Goal: Navigation & Orientation: Understand site structure

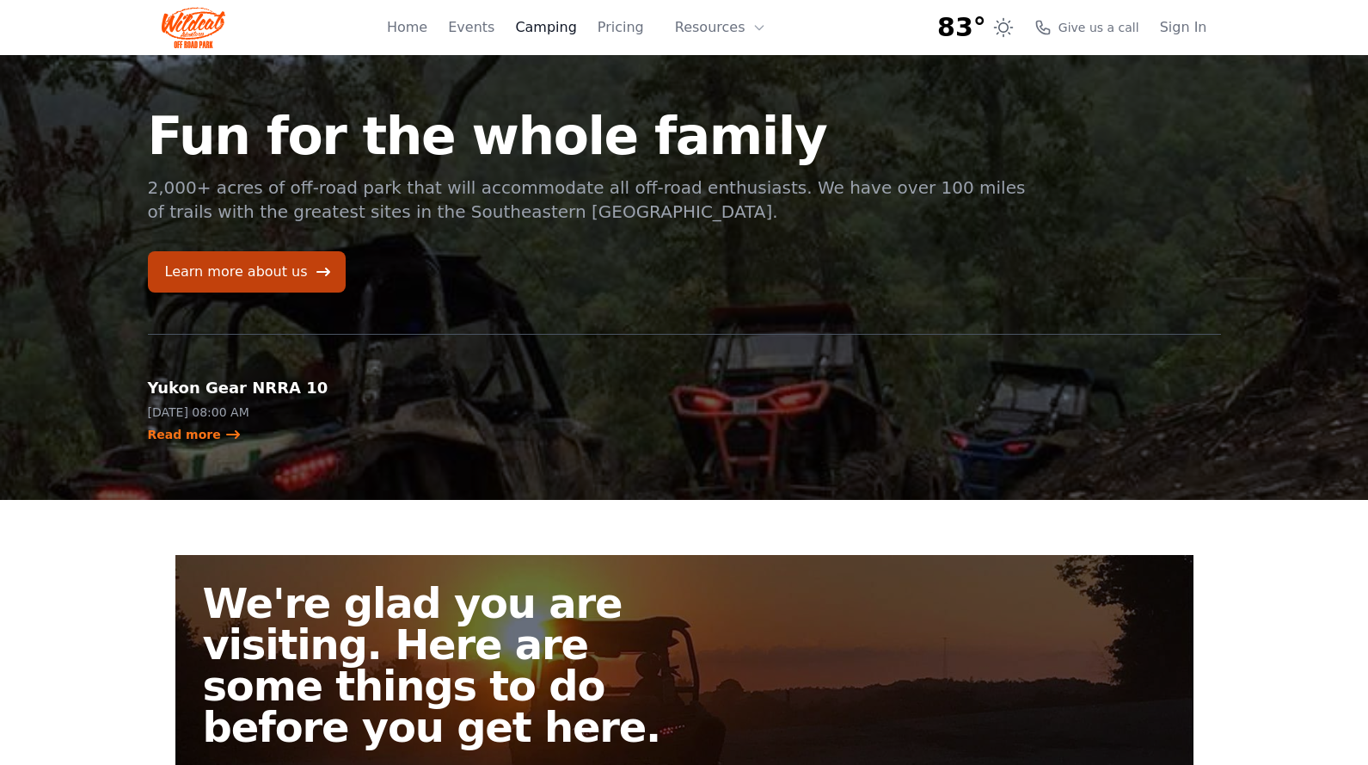
click at [568, 18] on link "Camping" at bounding box center [545, 27] width 61 height 21
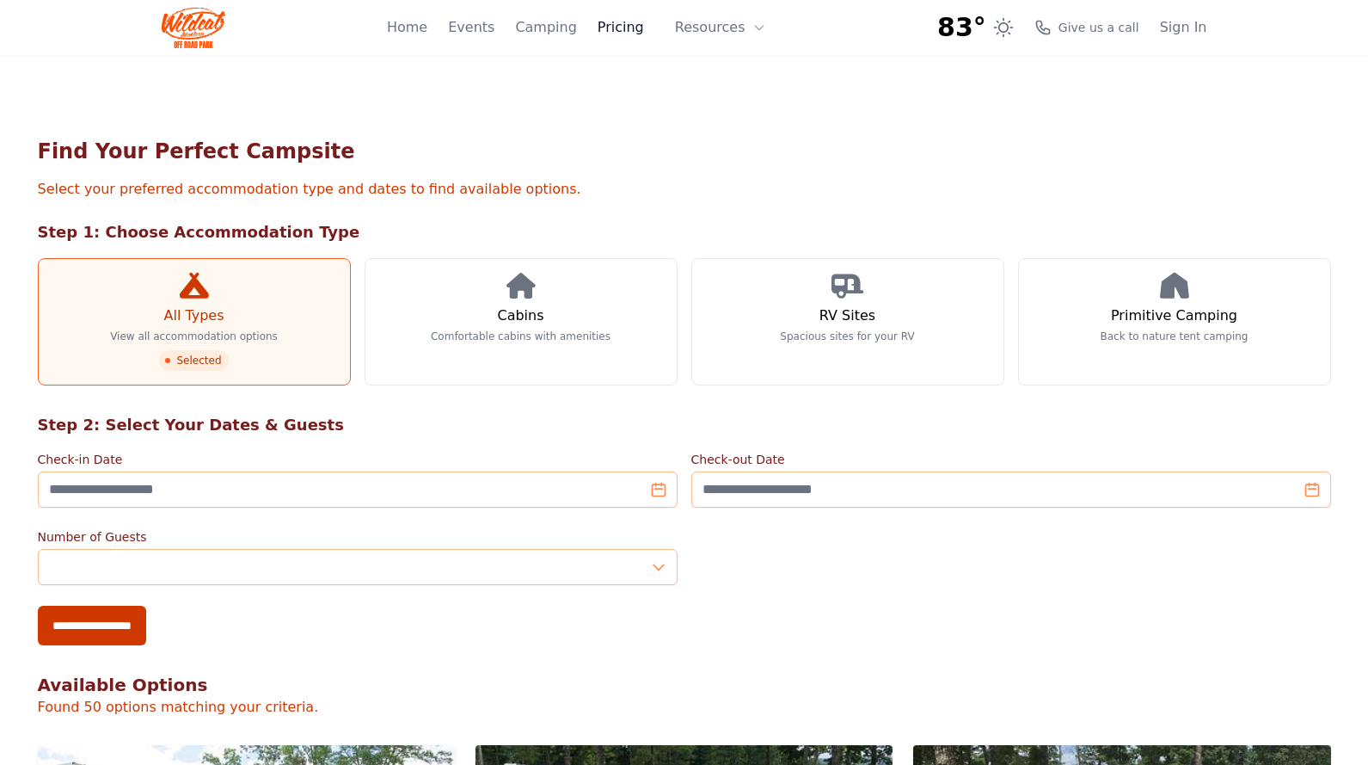
click at [636, 19] on link "Pricing" at bounding box center [621, 27] width 46 height 21
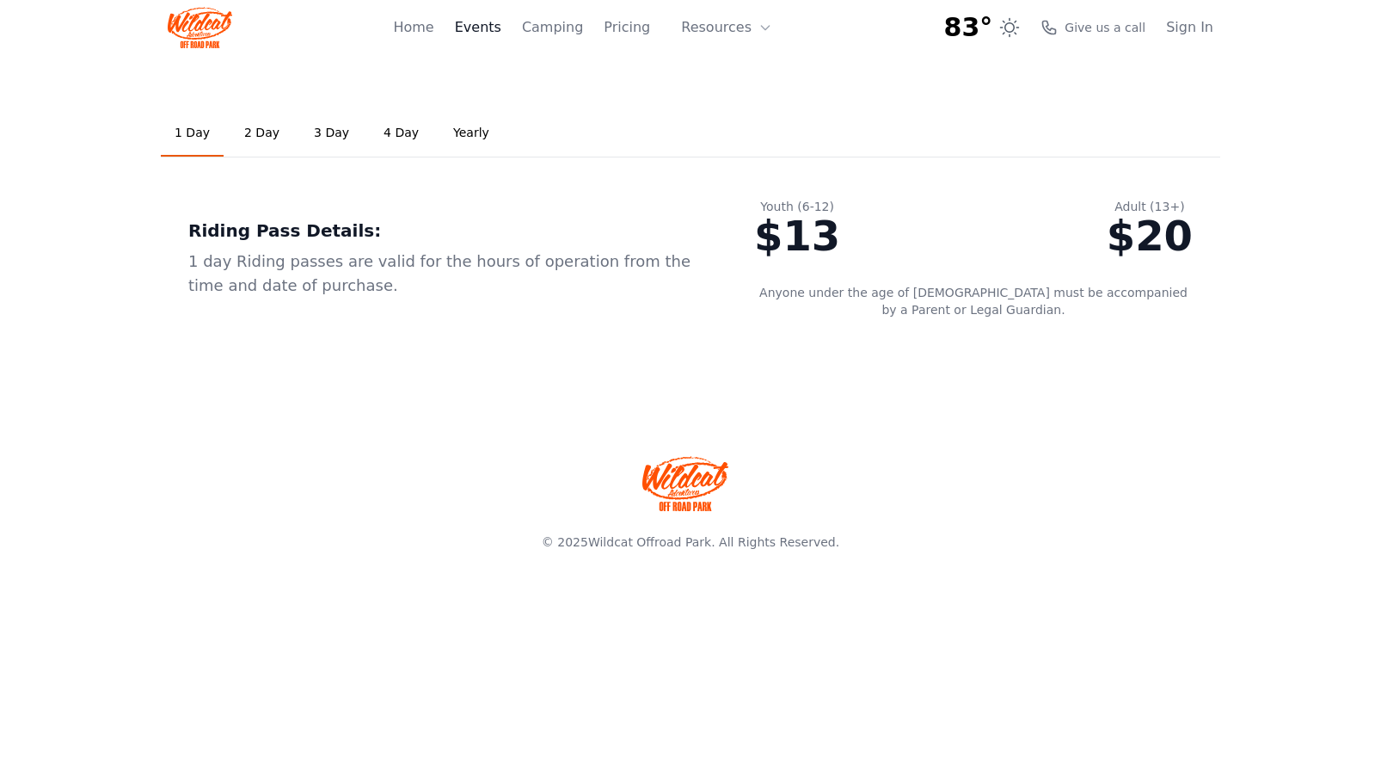
click at [501, 28] on link "Events" at bounding box center [478, 27] width 46 height 21
